Goal: Transaction & Acquisition: Purchase product/service

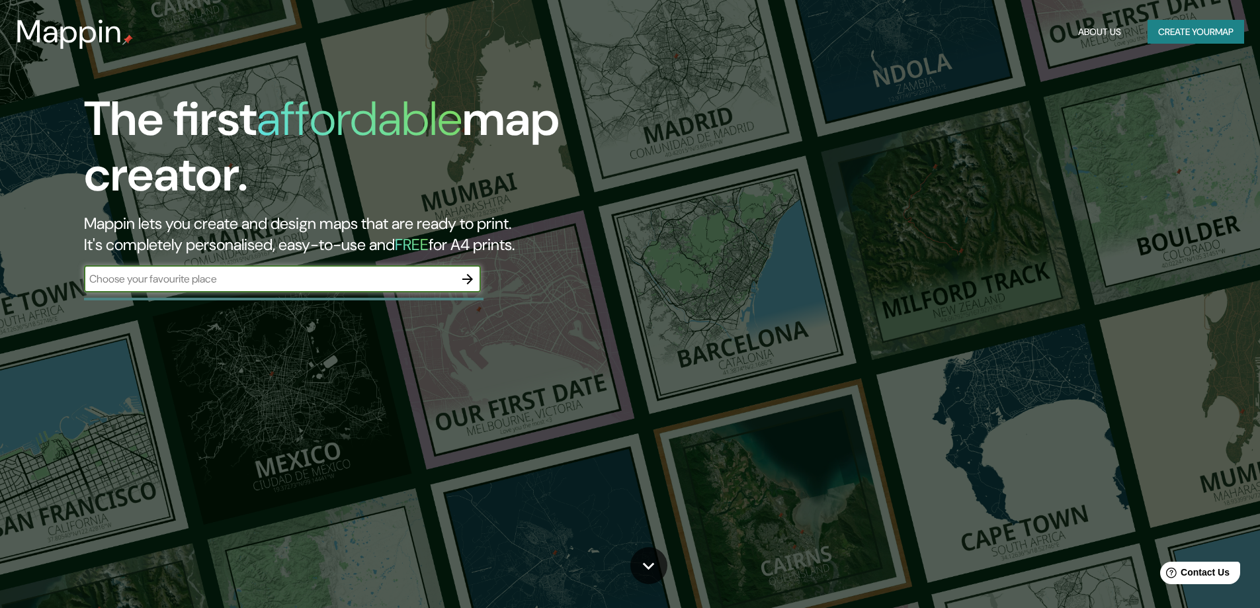
click at [288, 277] on input "text" at bounding box center [269, 278] width 370 height 15
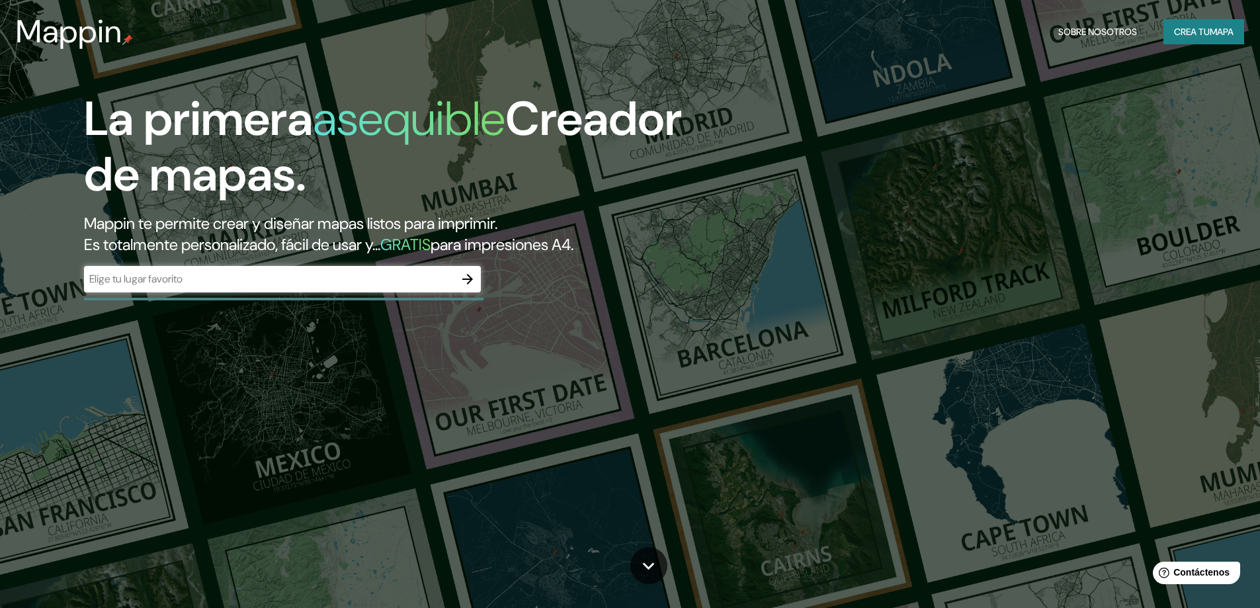
click at [415, 290] on div "​" at bounding box center [282, 279] width 397 height 26
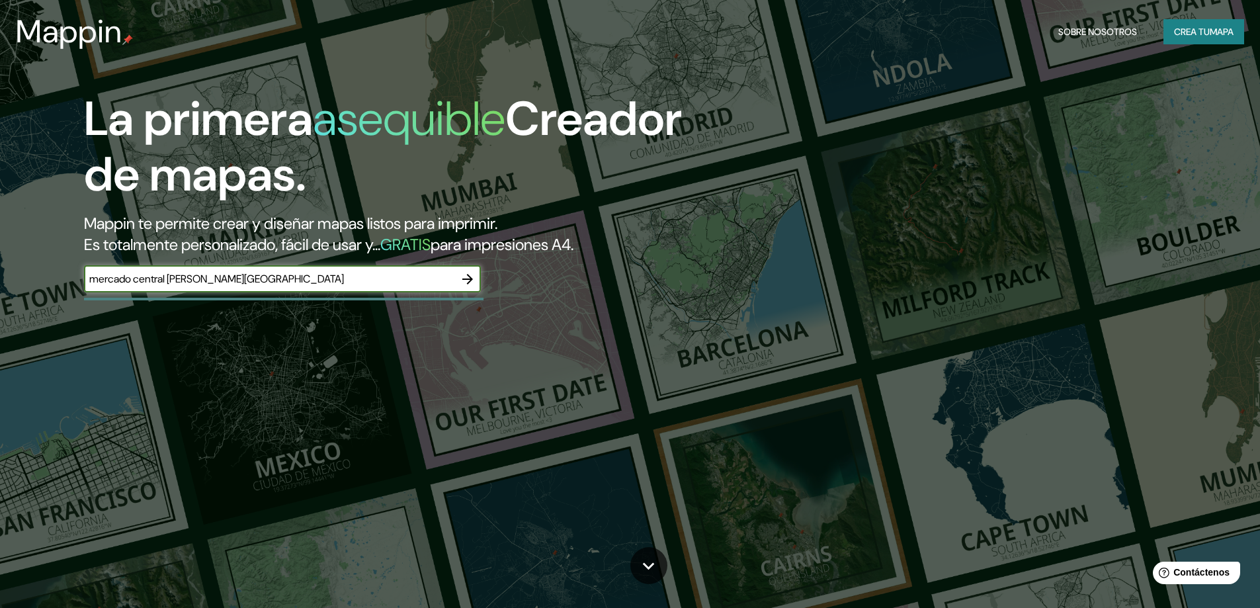
type input "mercado central [PERSON_NAME][GEOGRAPHIC_DATA]"
click at [468, 287] on button "button" at bounding box center [467, 279] width 26 height 26
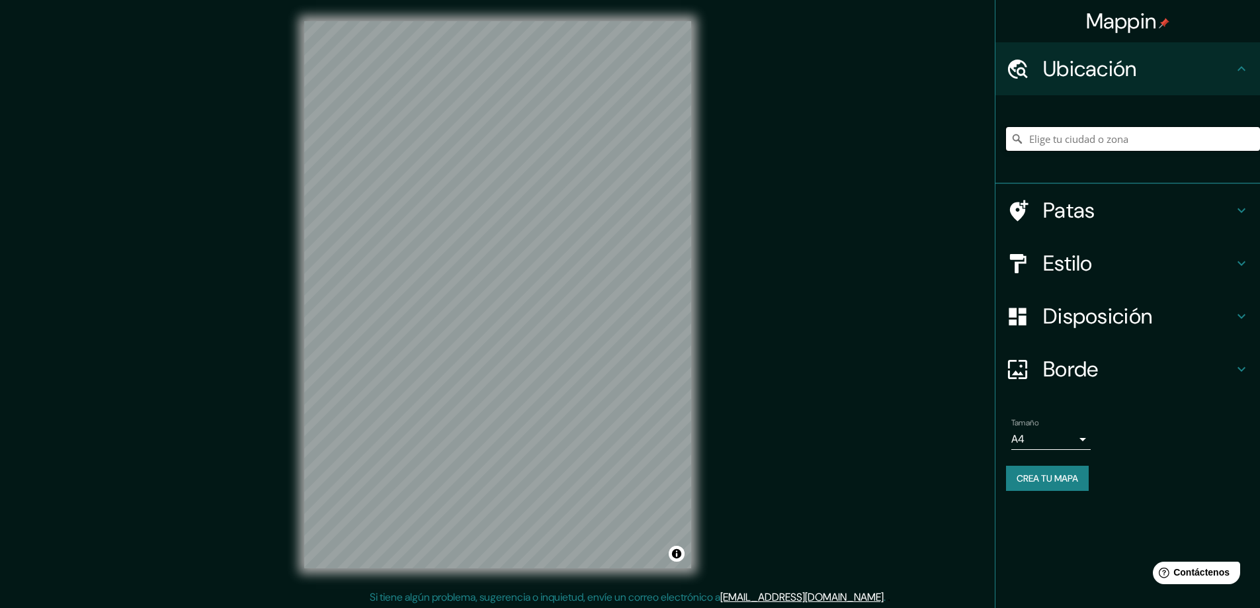
click at [1184, 143] on input "Elige tu ciudad o zona" at bounding box center [1133, 139] width 254 height 24
type input "[GEOGRAPHIC_DATA], [GEOGRAPHIC_DATA], [GEOGRAPHIC_DATA], [GEOGRAPHIC_DATA]"
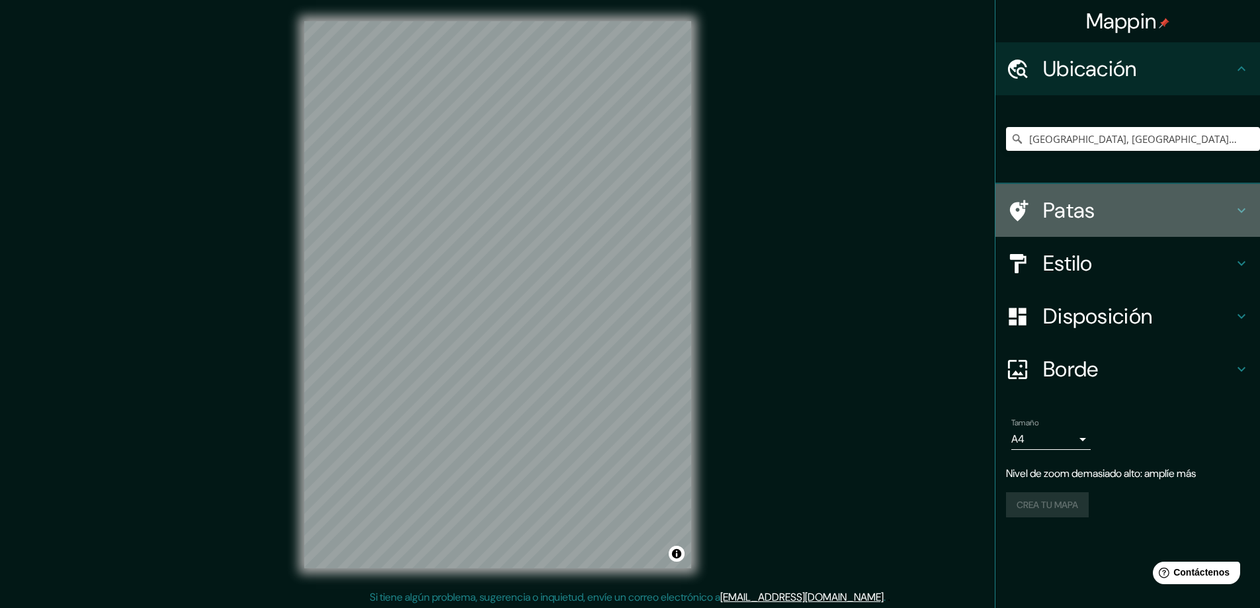
click at [1171, 209] on h4 "Patas" at bounding box center [1138, 210] width 190 height 26
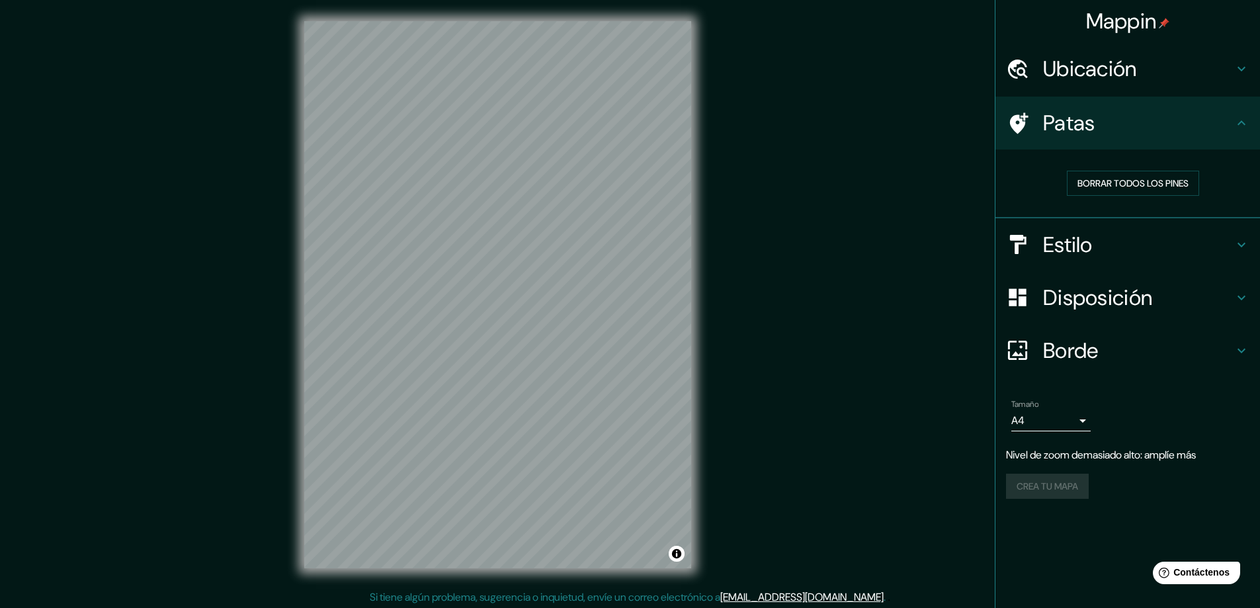
click at [1110, 247] on h4 "Estilo" at bounding box center [1138, 244] width 190 height 26
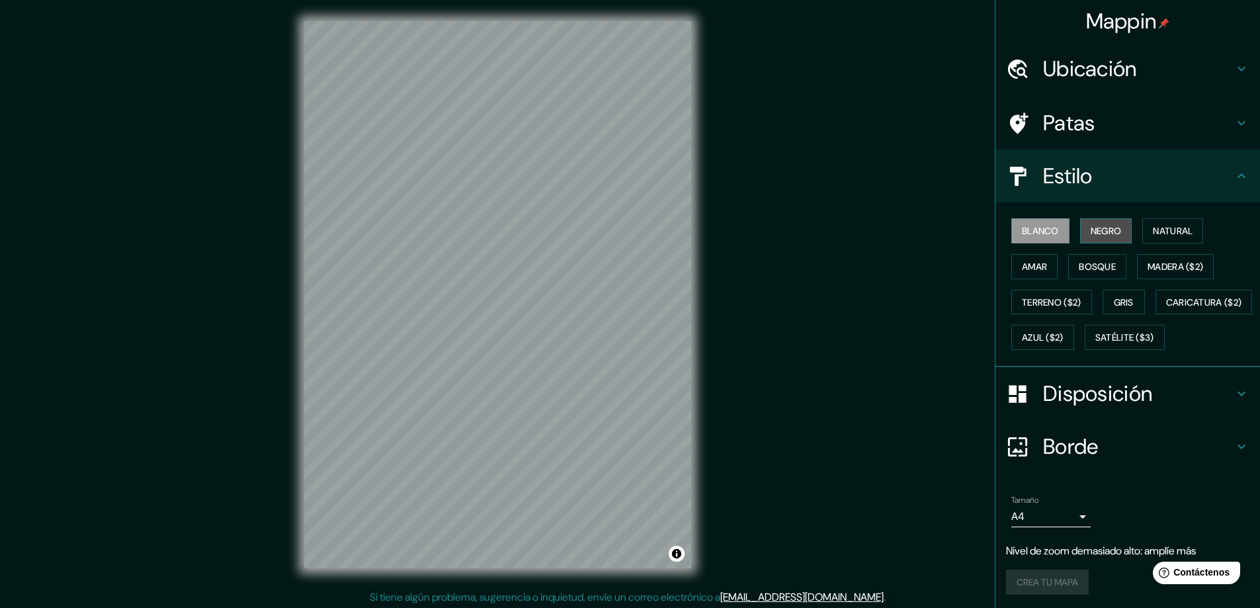
click at [1092, 234] on font "Negro" at bounding box center [1106, 231] width 31 height 12
click at [1099, 261] on font "Bosque" at bounding box center [1097, 267] width 37 height 12
click at [1032, 273] on font "Amar" at bounding box center [1034, 266] width 25 height 17
drag, startPoint x: 1126, startPoint y: 299, endPoint x: 1121, endPoint y: 294, distance: 7.0
click at [1124, 299] on font "Gris" at bounding box center [1124, 302] width 20 height 12
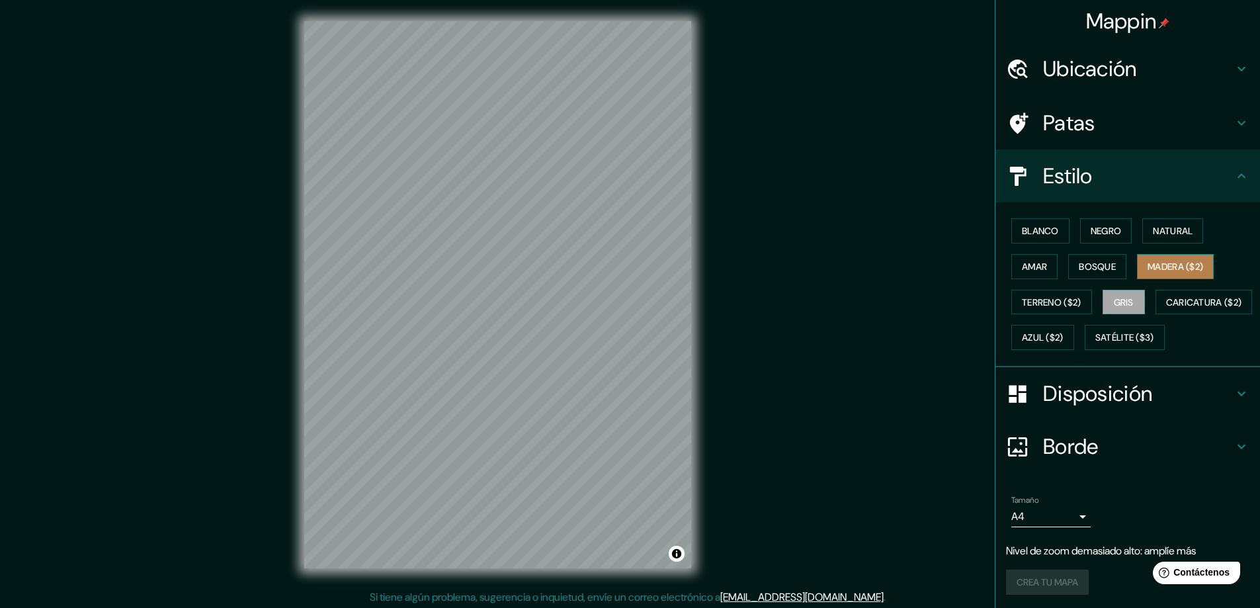
click at [1157, 268] on font "Madera ($2)" at bounding box center [1175, 267] width 56 height 12
click at [1101, 261] on font "Bosque" at bounding box center [1097, 267] width 37 height 12
click at [1105, 230] on font "Negro" at bounding box center [1106, 231] width 31 height 12
click at [1157, 261] on font "Madera ($2)" at bounding box center [1175, 267] width 56 height 12
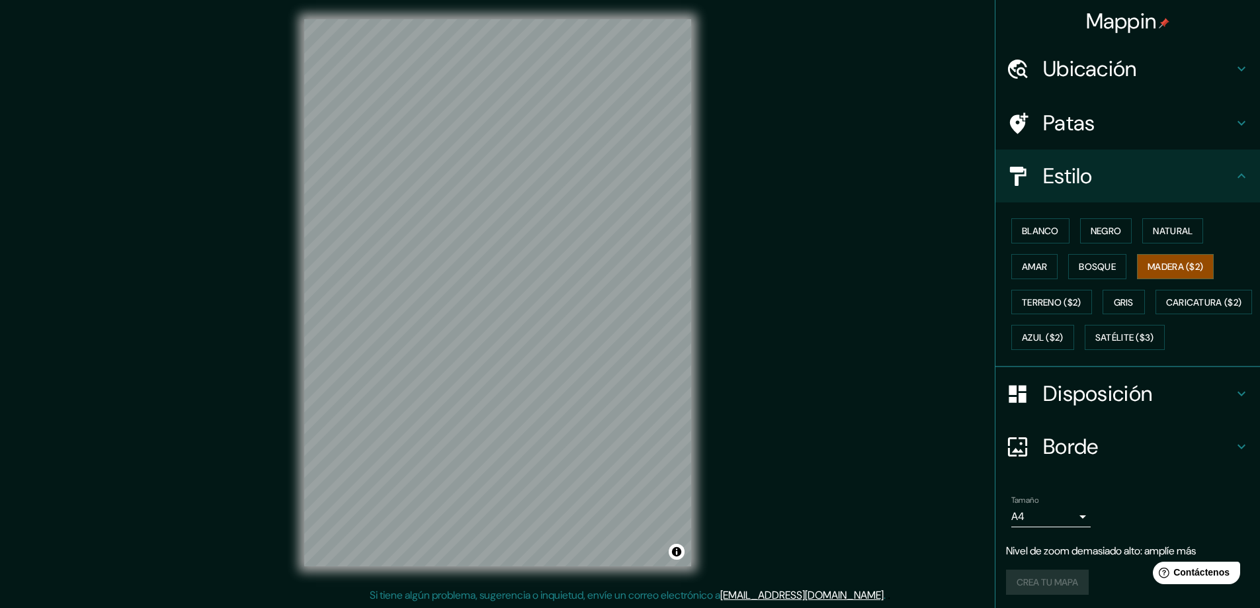
scroll to position [3, 0]
click at [1079, 262] on font "Bosque" at bounding box center [1097, 267] width 37 height 12
click at [1098, 224] on font "Negro" at bounding box center [1106, 230] width 31 height 17
click at [1038, 295] on font "Terreno ($2)" at bounding box center [1052, 302] width 60 height 17
click at [1166, 308] on font "Caricatura ($2)" at bounding box center [1204, 302] width 76 height 12
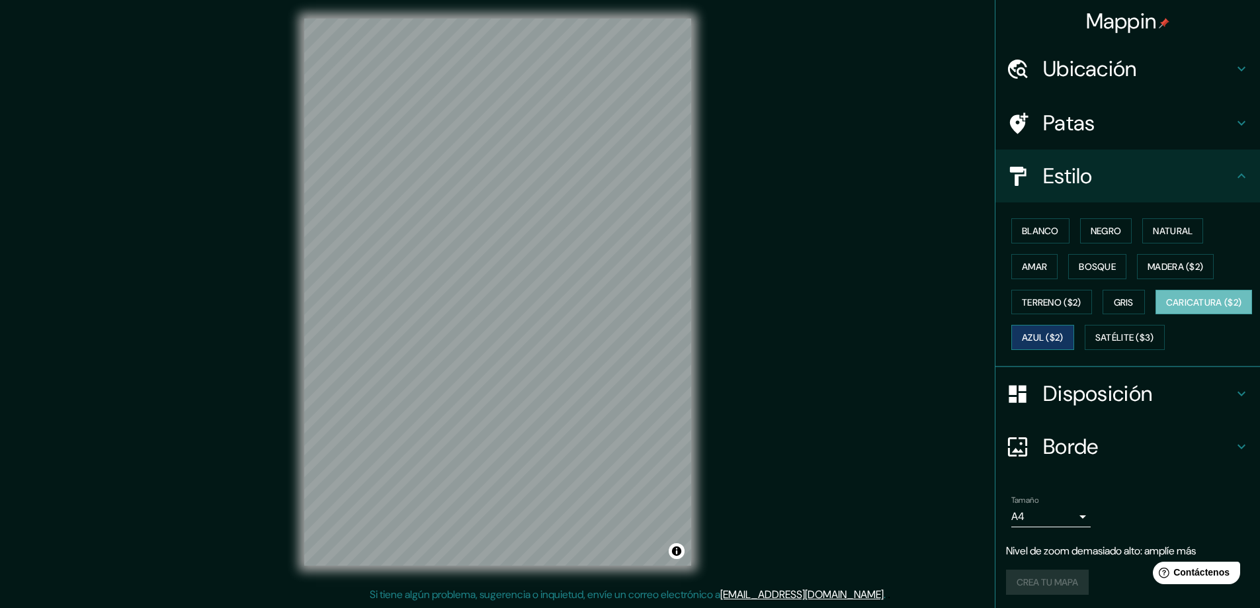
click at [1063, 332] on font "Azul ($2)" at bounding box center [1043, 338] width 42 height 12
click at [1095, 344] on font "Satélite ($3)" at bounding box center [1124, 338] width 59 height 12
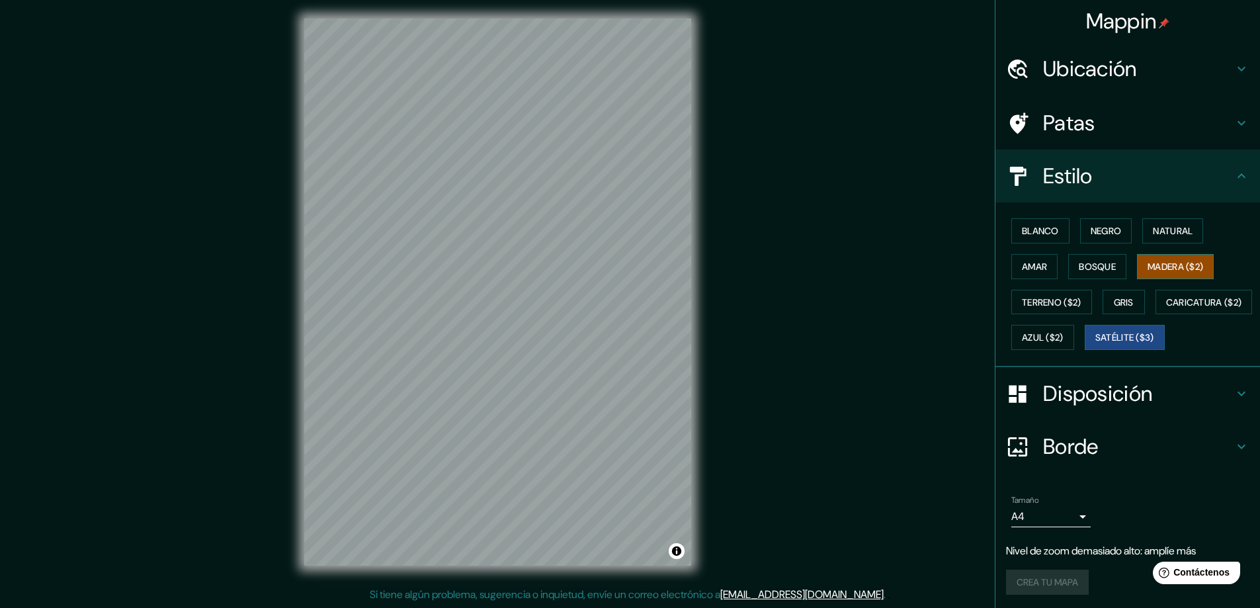
click at [1169, 272] on font "Madera ($2)" at bounding box center [1175, 266] width 56 height 17
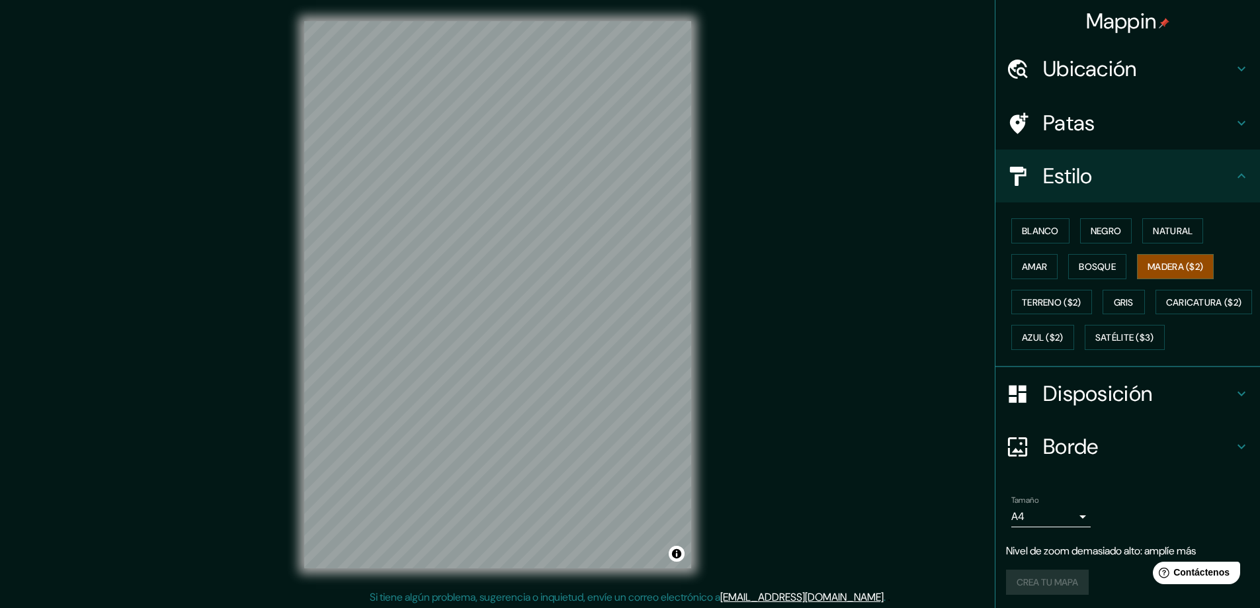
click at [1157, 48] on div "Ubicación" at bounding box center [1127, 68] width 265 height 53
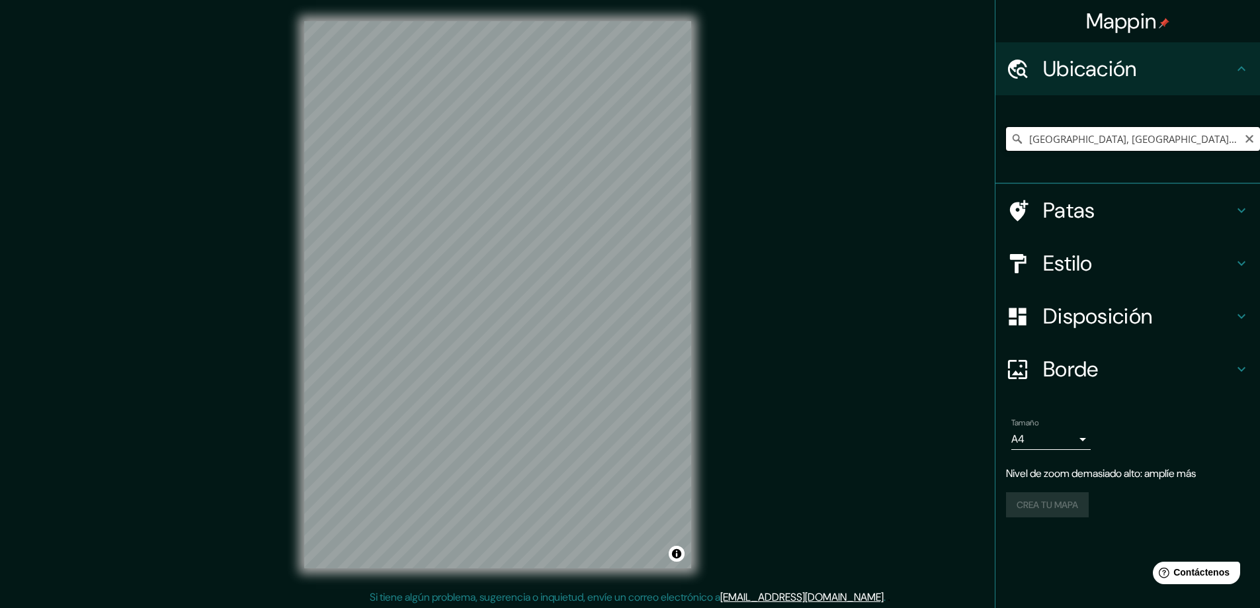
click at [1124, 143] on input "[GEOGRAPHIC_DATA], [GEOGRAPHIC_DATA], [GEOGRAPHIC_DATA], [GEOGRAPHIC_DATA]" at bounding box center [1133, 139] width 254 height 24
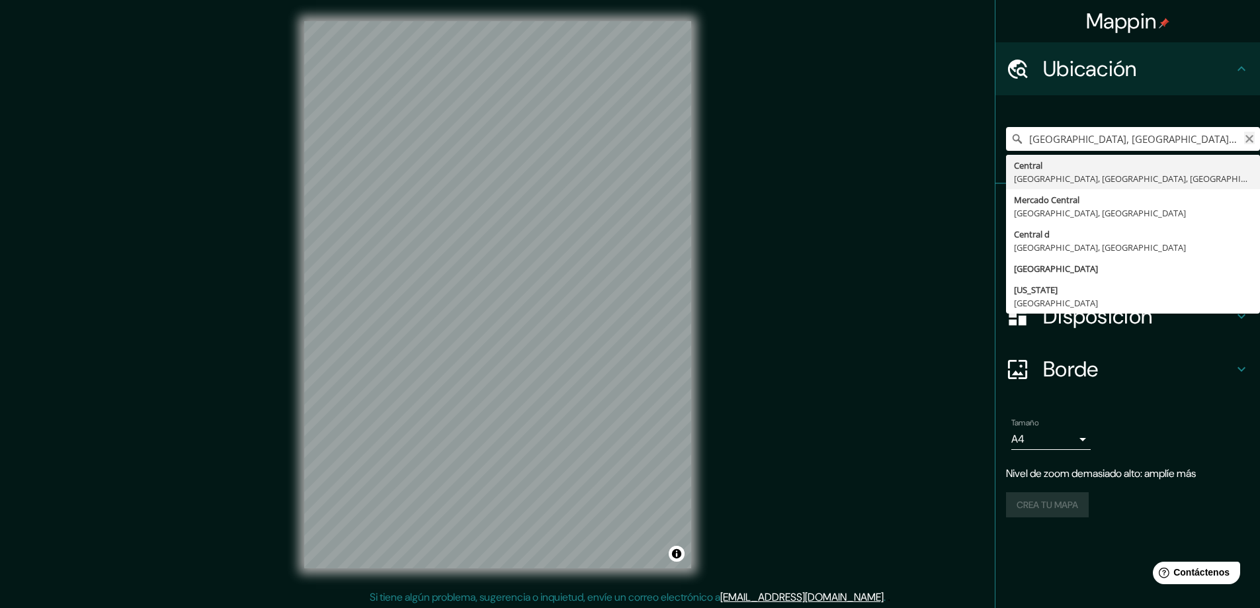
click at [1244, 135] on icon "Claro" at bounding box center [1249, 139] width 11 height 11
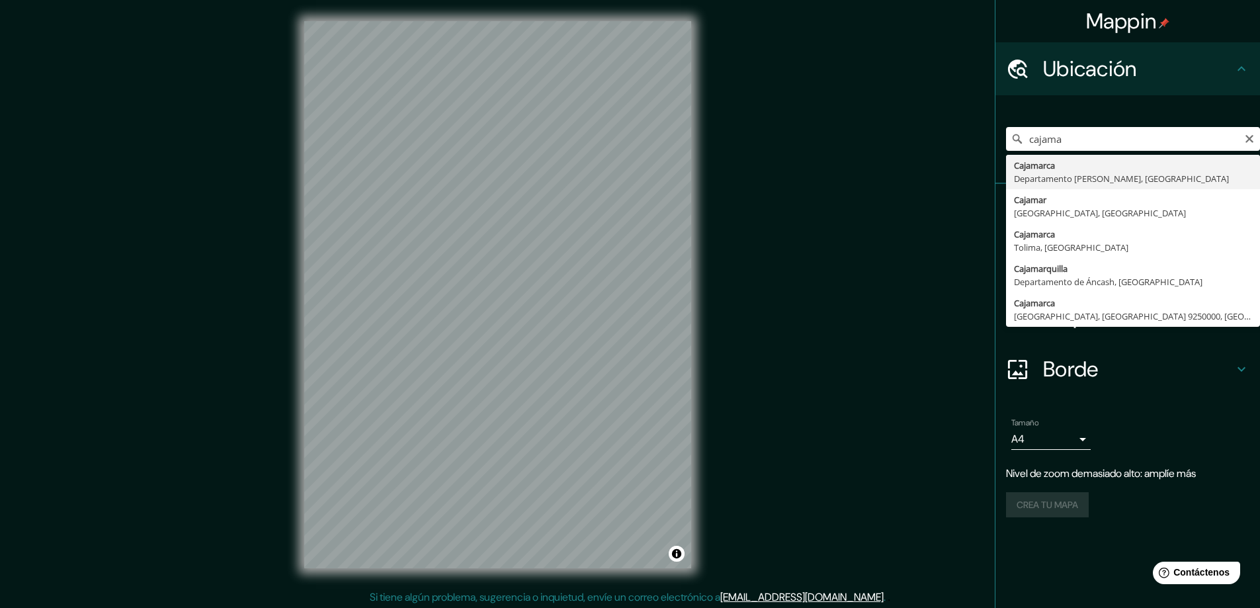
type input "Cajamarca, [GEOGRAPHIC_DATA][PERSON_NAME], [GEOGRAPHIC_DATA]"
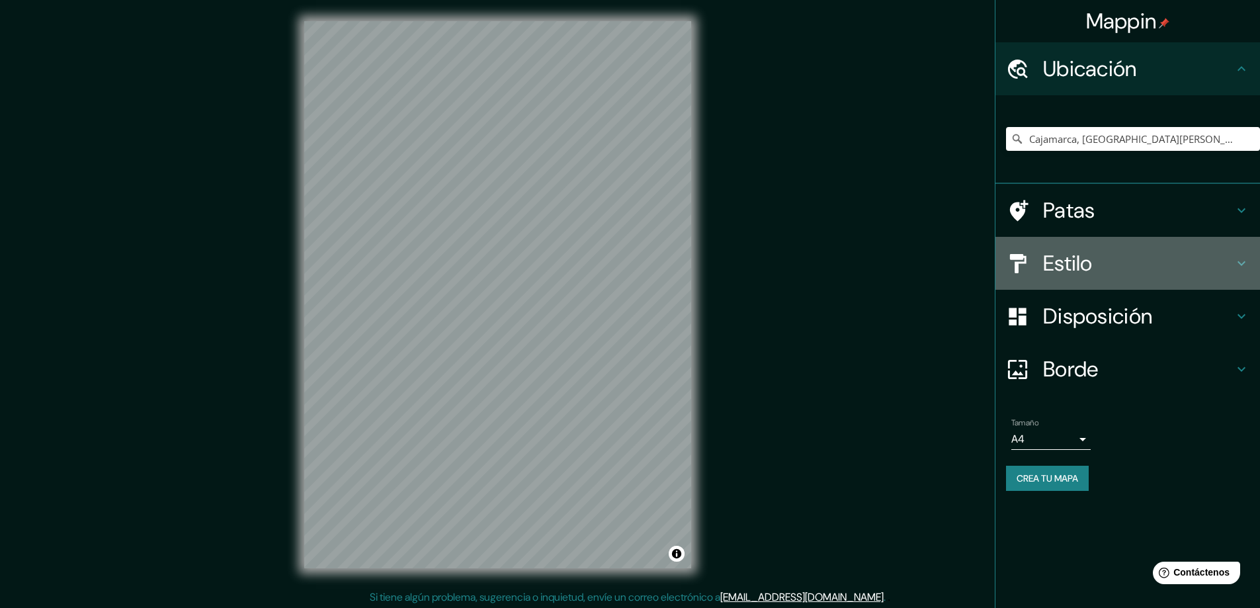
click at [1124, 271] on h4 "Estilo" at bounding box center [1138, 263] width 190 height 26
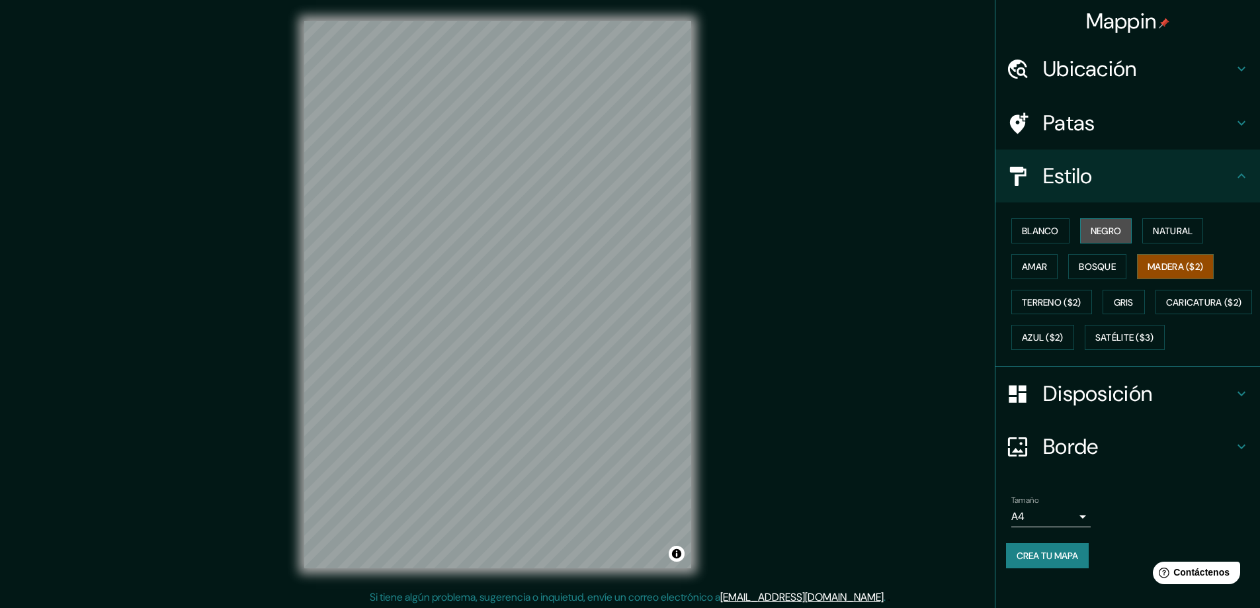
click at [1080, 235] on button "Negro" at bounding box center [1106, 230] width 52 height 25
click at [1049, 227] on font "Blanco" at bounding box center [1040, 231] width 37 height 12
click at [1022, 269] on font "Amar" at bounding box center [1034, 267] width 25 height 12
click at [1104, 269] on font "Bosque" at bounding box center [1097, 267] width 37 height 12
click at [1114, 298] on font "Gris" at bounding box center [1124, 302] width 20 height 12
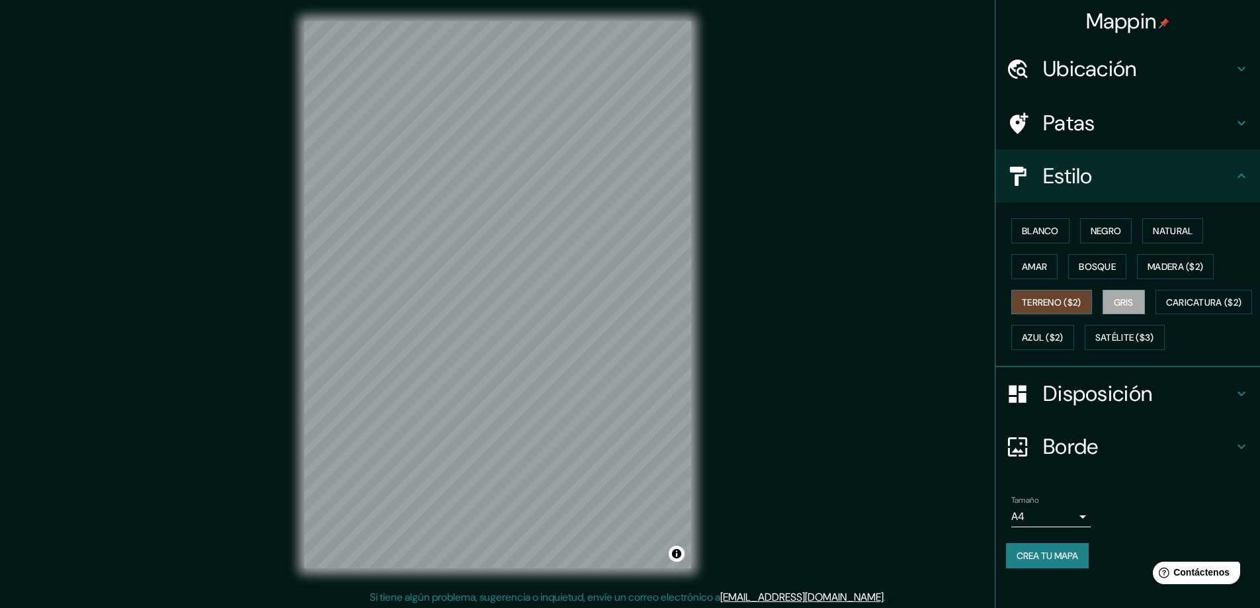
click at [1056, 308] on font "Terreno ($2)" at bounding box center [1052, 302] width 60 height 12
click at [1166, 308] on font "Caricatura ($2)" at bounding box center [1204, 302] width 76 height 12
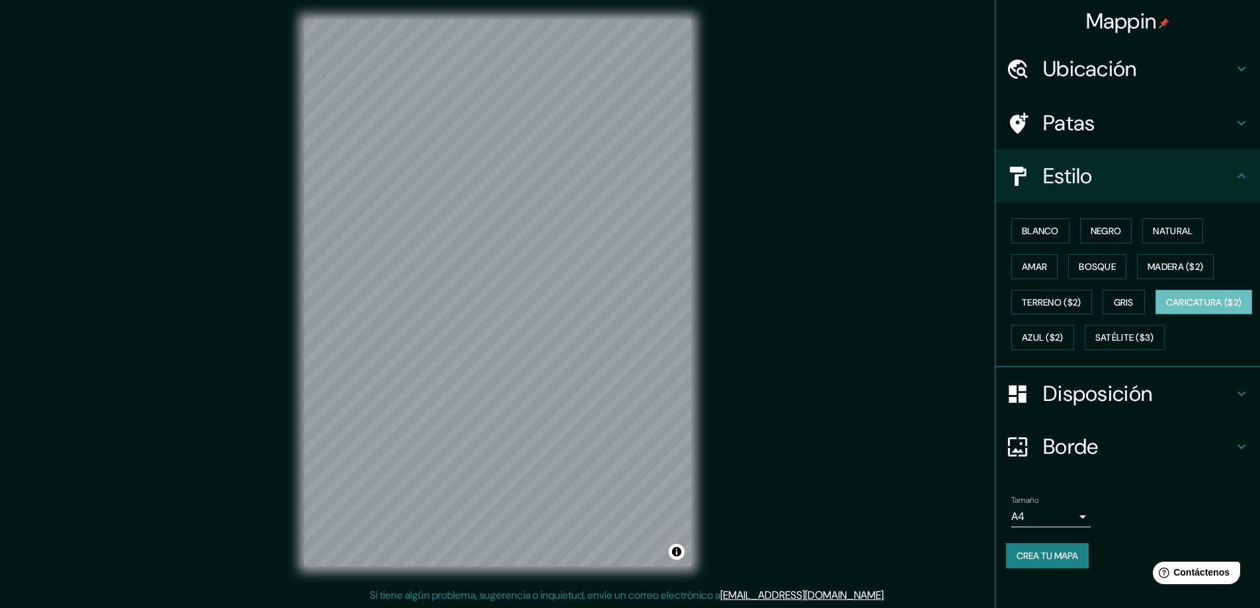
scroll to position [3, 0]
click at [1095, 346] on font "Satélite ($3)" at bounding box center [1124, 337] width 59 height 17
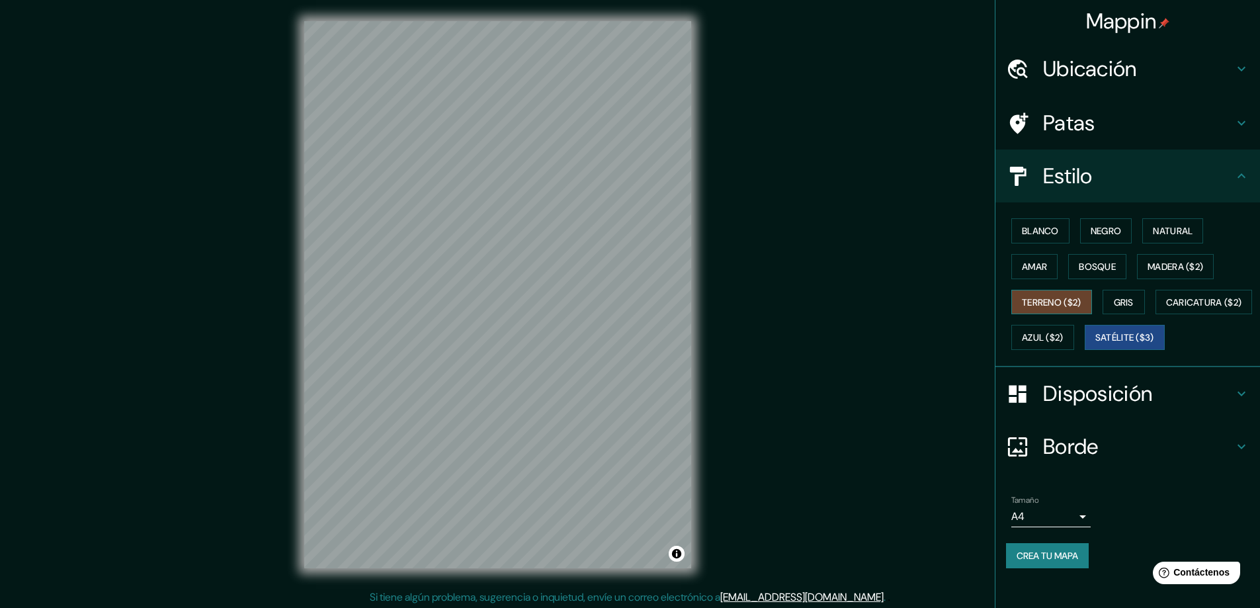
click at [1045, 292] on button "Terreno ($2)" at bounding box center [1051, 302] width 81 height 25
click at [1166, 308] on font "Caricatura ($2)" at bounding box center [1204, 302] width 76 height 12
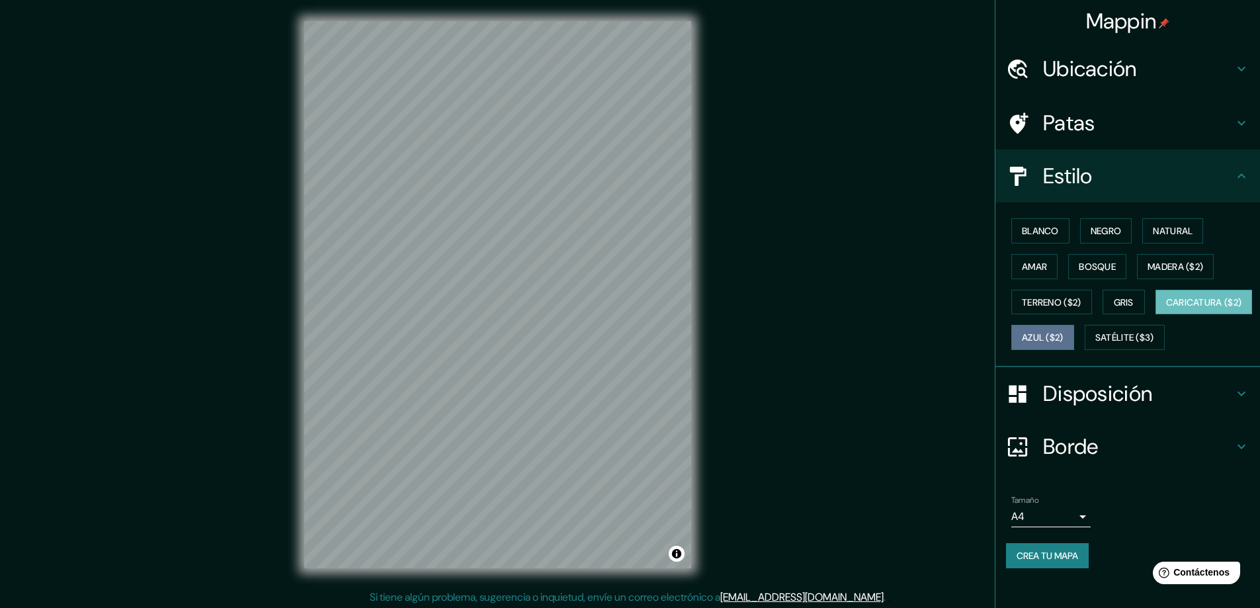
click at [1074, 325] on button "Azul ($2)" at bounding box center [1042, 337] width 63 height 25
click at [1108, 225] on font "Negro" at bounding box center [1106, 231] width 31 height 12
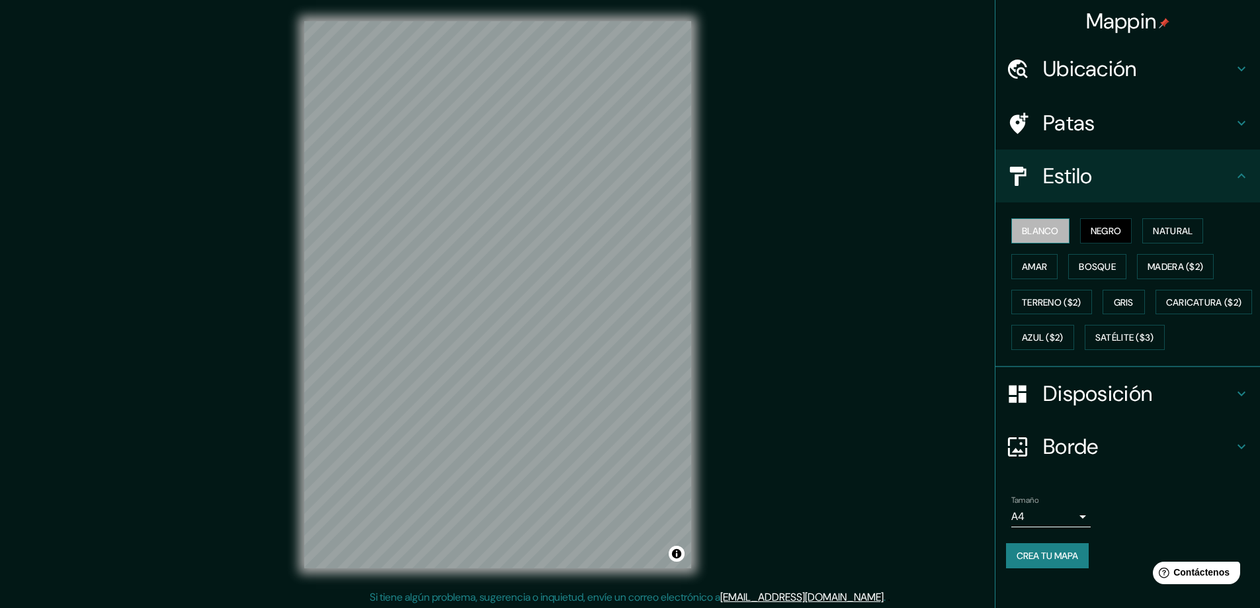
click at [1028, 228] on font "Blanco" at bounding box center [1040, 231] width 37 height 12
click at [1095, 344] on font "Satélite ($3)" at bounding box center [1124, 338] width 59 height 12
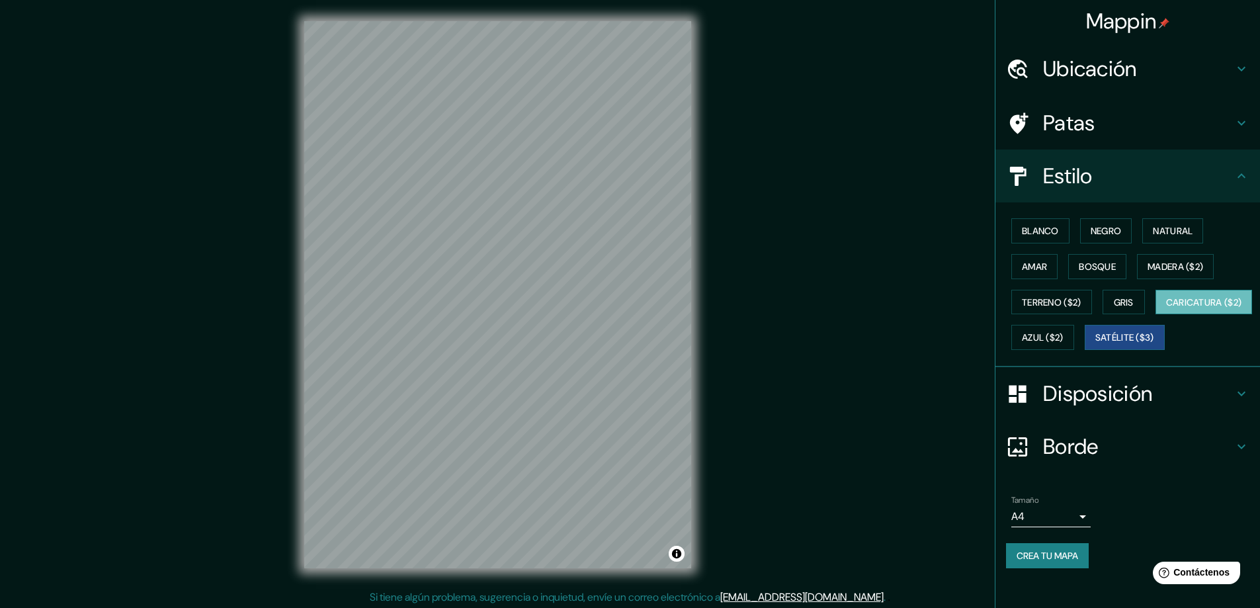
click at [1166, 308] on font "Caricatura ($2)" at bounding box center [1204, 302] width 76 height 12
click at [1063, 333] on font "Azul ($2)" at bounding box center [1043, 338] width 42 height 12
